Goal: Book appointment/travel/reservation

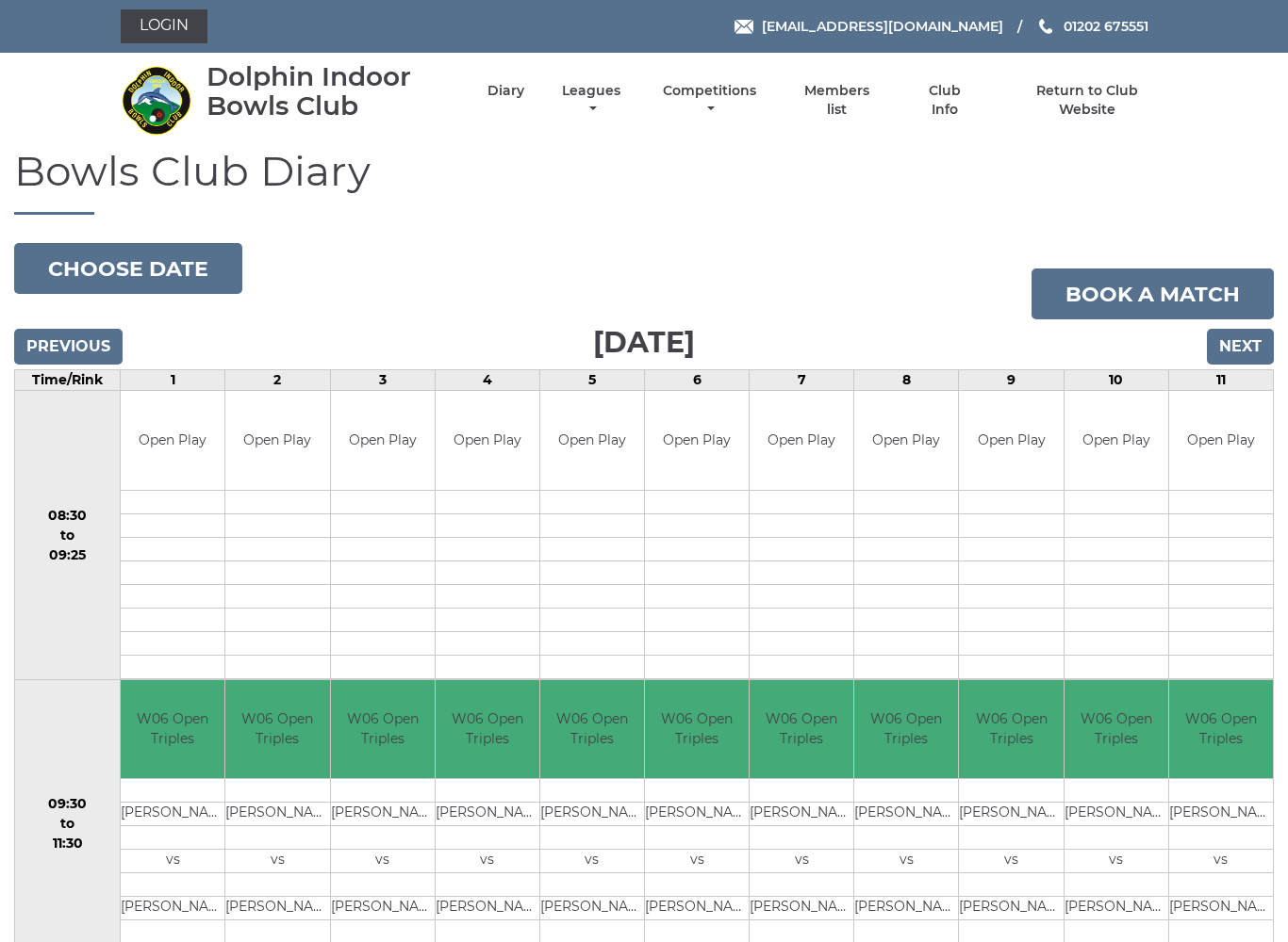
click at [194, 262] on button "Choose date" at bounding box center [128, 269] width 228 height 50
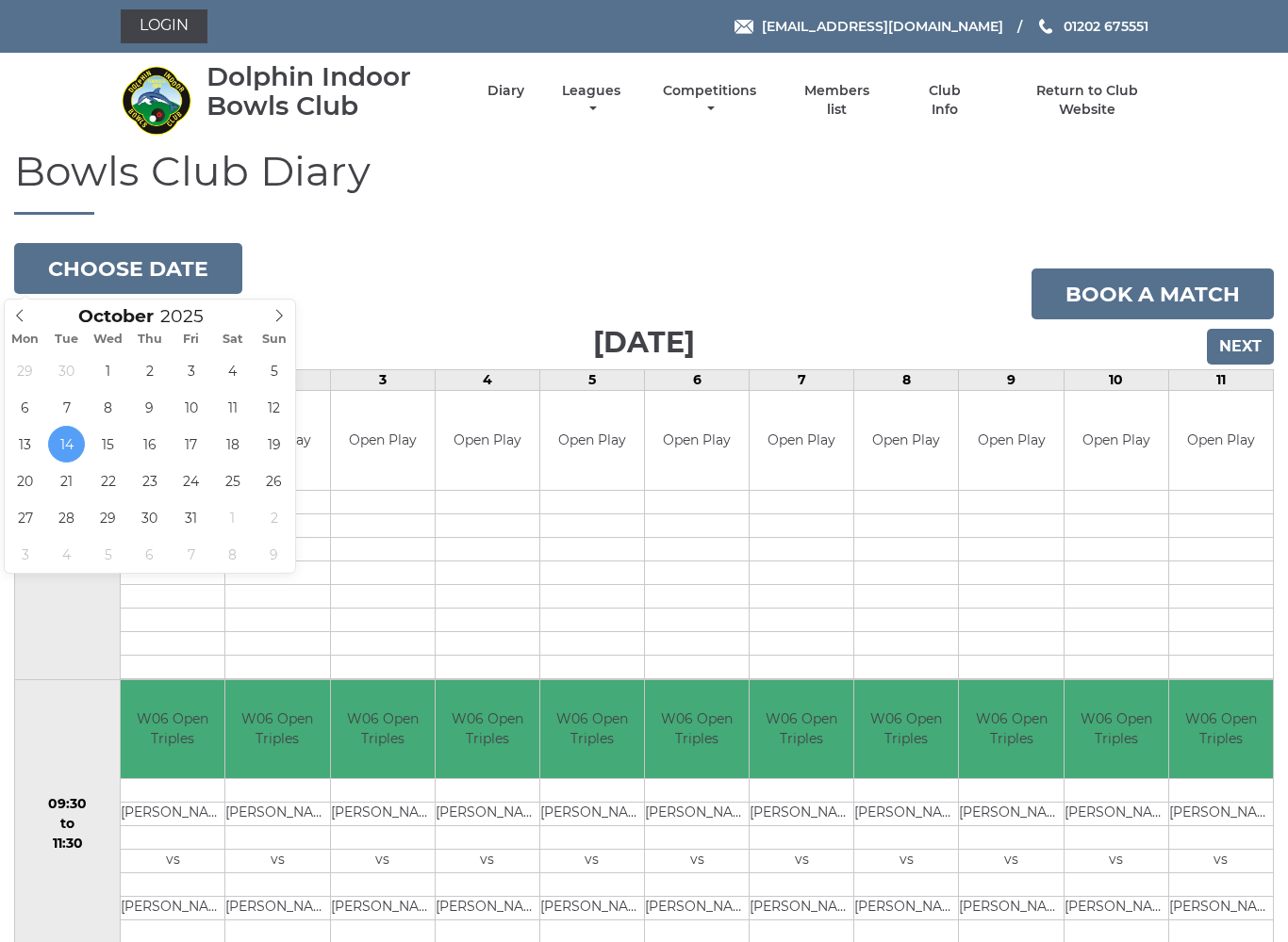
type input "[DATE]"
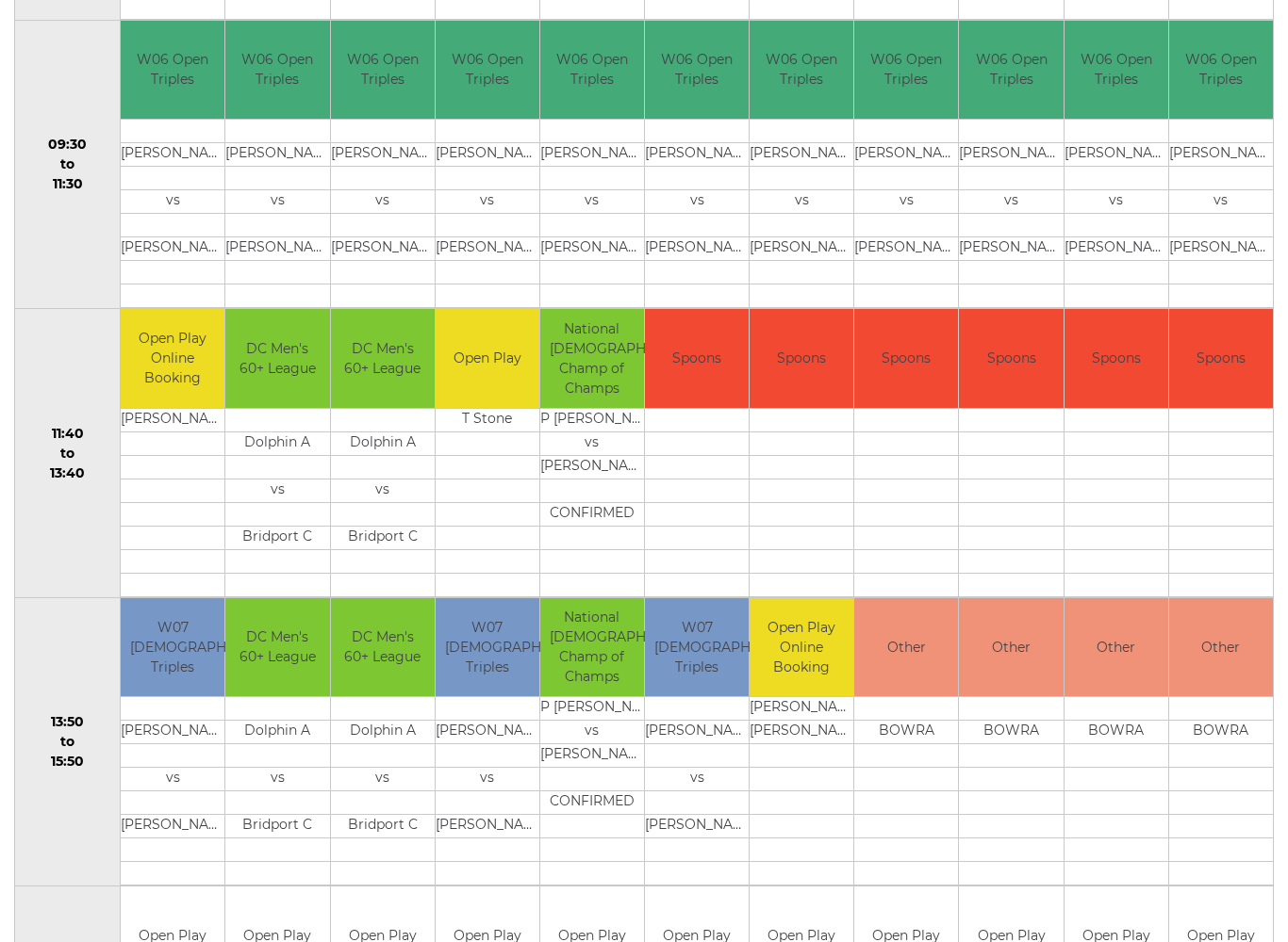
scroll to position [659, 0]
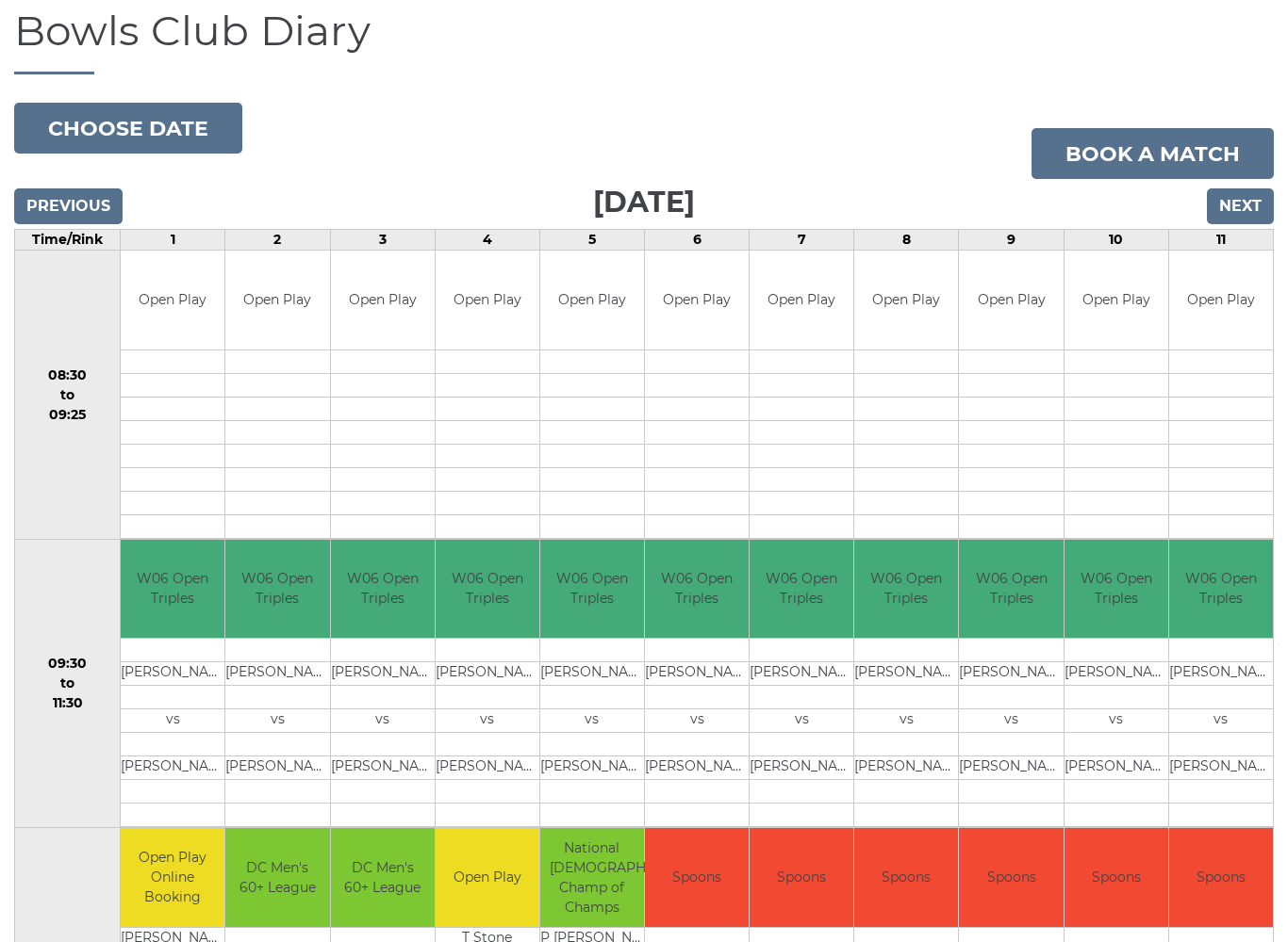
click at [142, 138] on button "Choose date" at bounding box center [128, 129] width 228 height 50
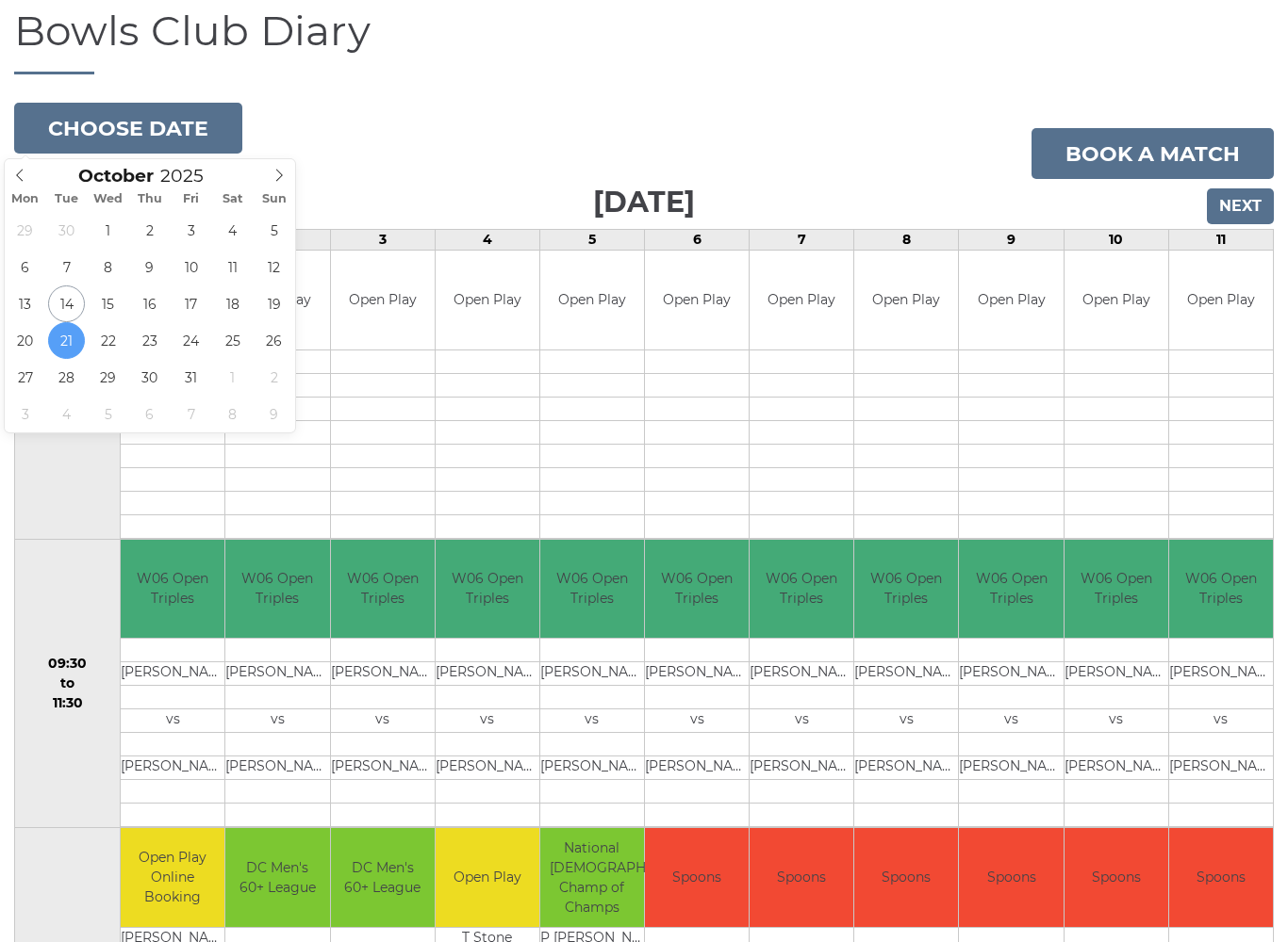
type input "2025-10-16"
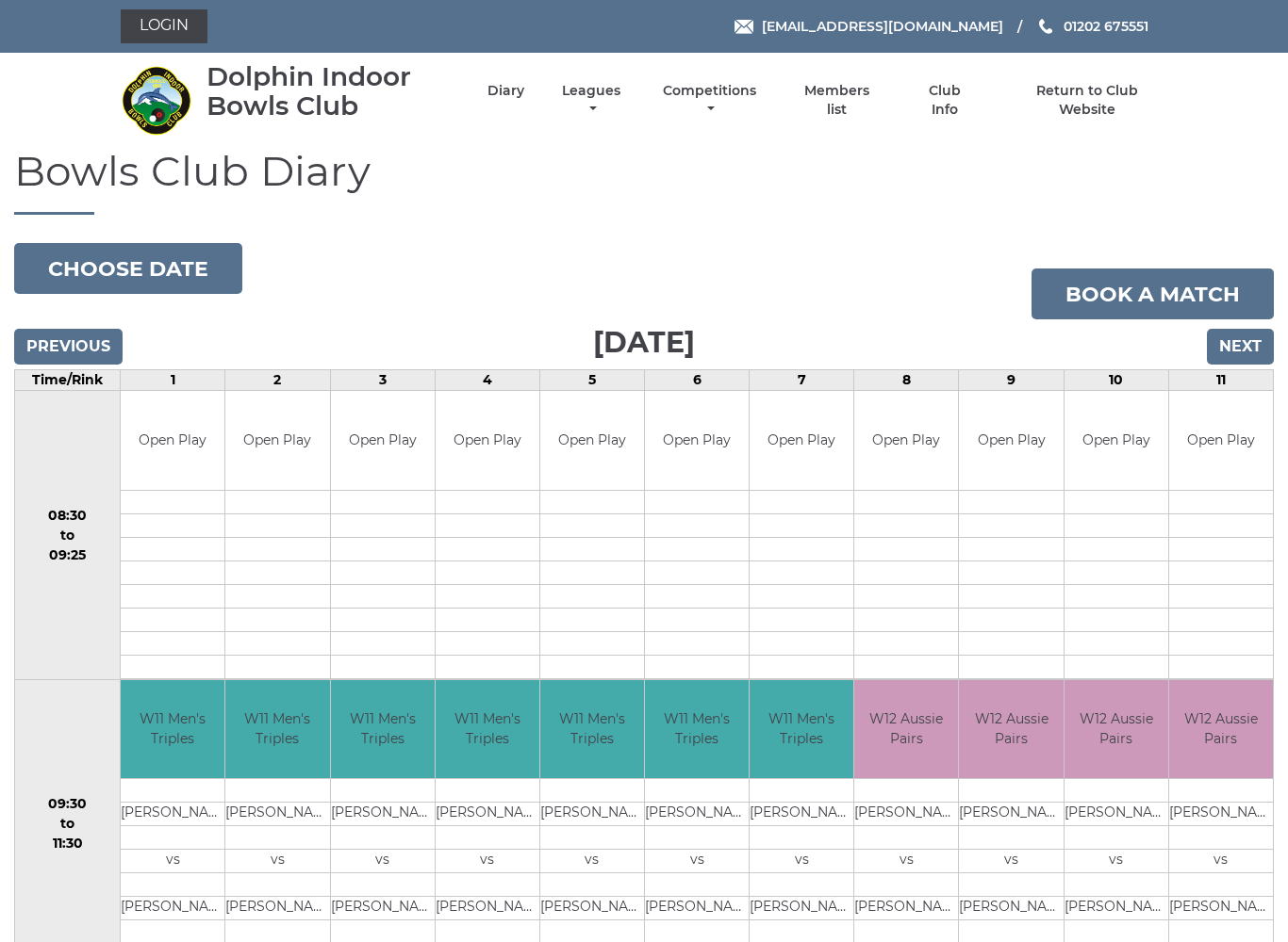
click at [154, 272] on button "Choose date" at bounding box center [128, 269] width 228 height 50
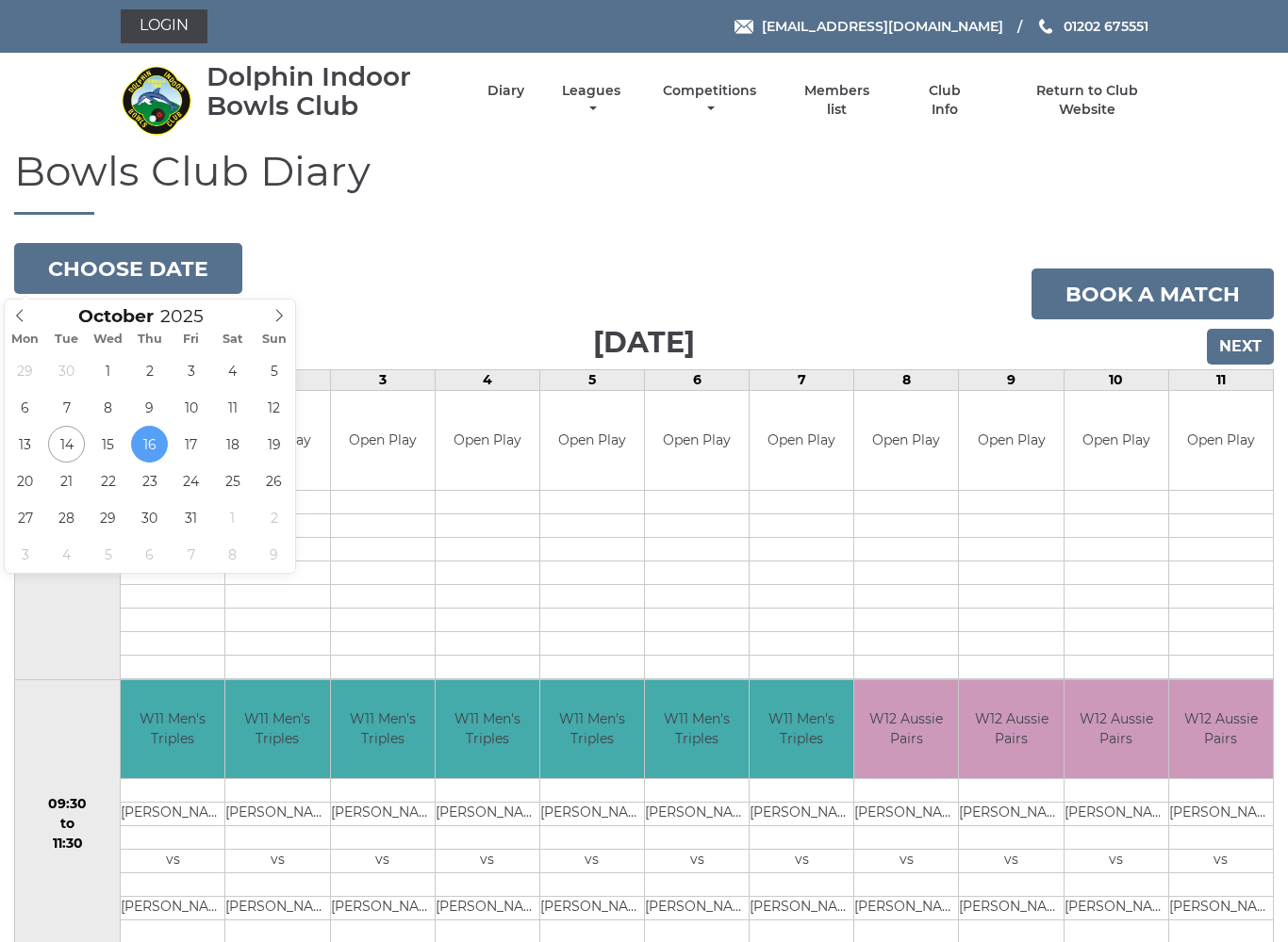
type input "2025-10-23"
